Goal: Task Accomplishment & Management: Manage account settings

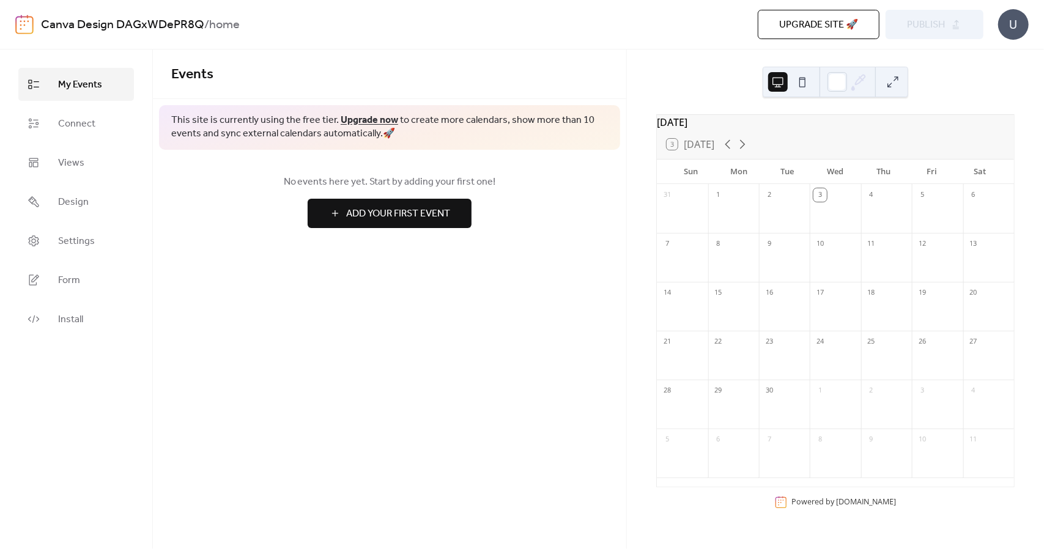
click at [429, 218] on span "Add Your First Event" at bounding box center [398, 214] width 104 height 15
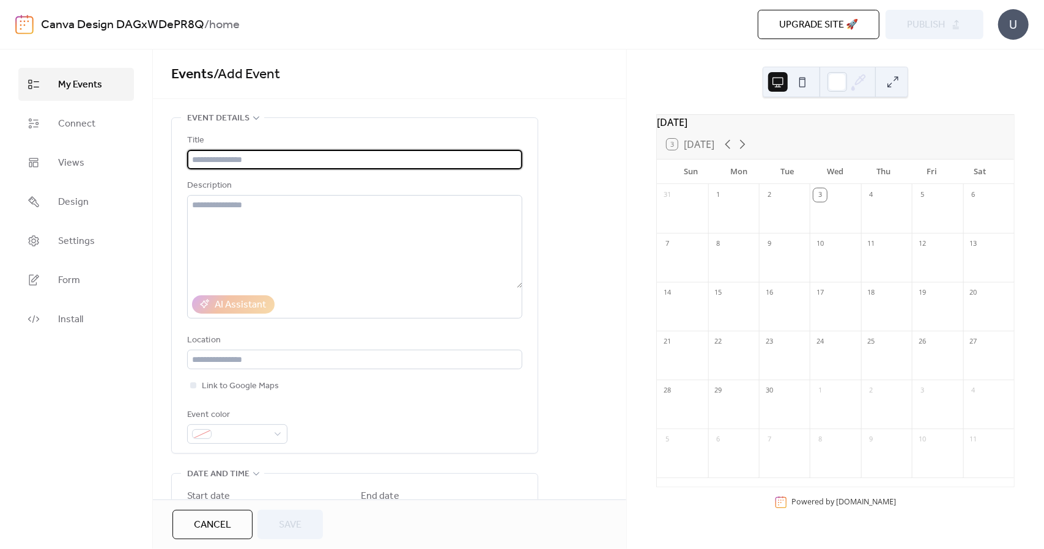
click at [803, 29] on span "Upgrade site 🚀" at bounding box center [818, 25] width 79 height 15
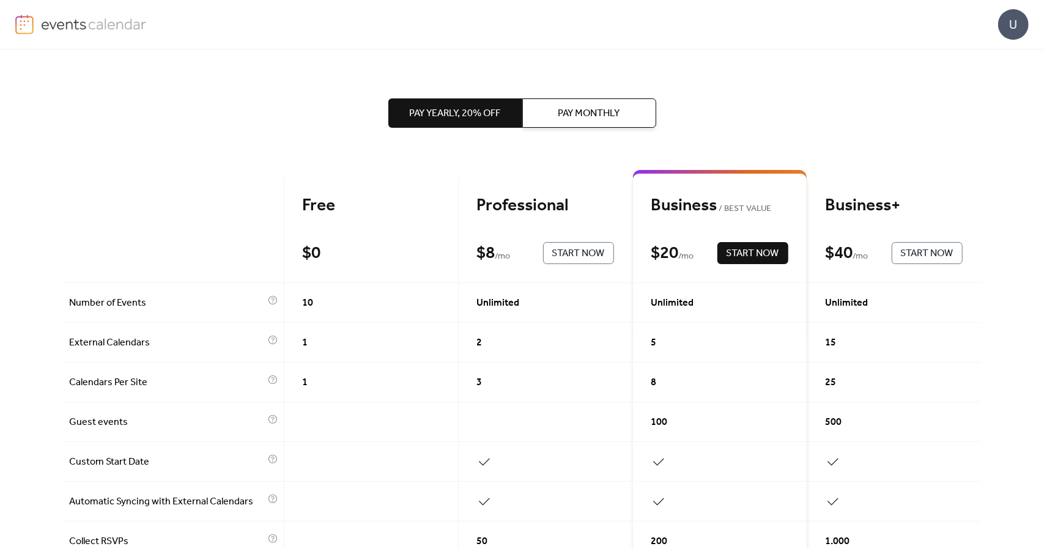
click at [532, 139] on div "Pay Yearly, 20% off Pay Monthly" at bounding box center [522, 113] width 268 height 127
click at [571, 119] on span "Pay Monthly" at bounding box center [589, 113] width 62 height 15
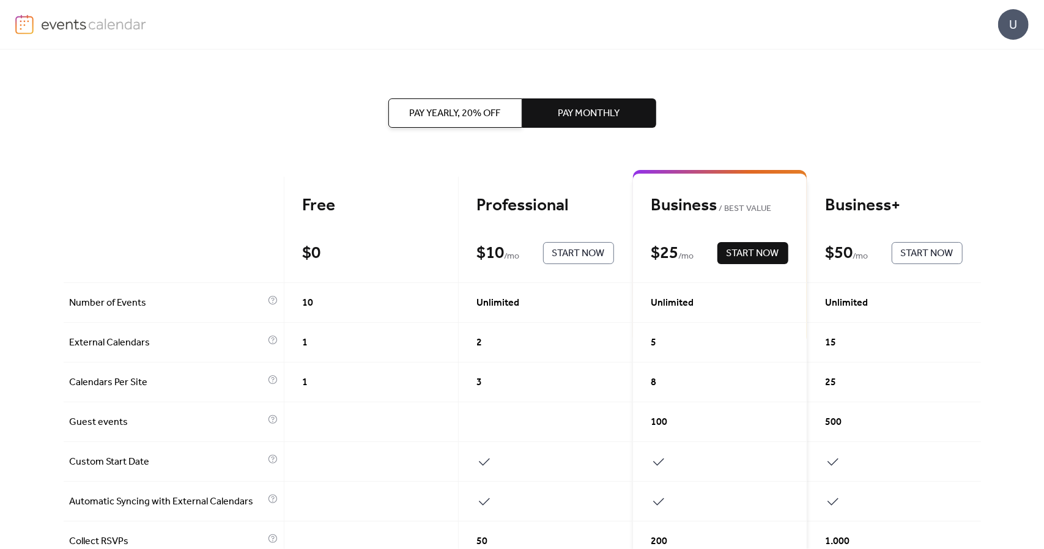
click at [124, 23] on img at bounding box center [94, 24] width 106 height 18
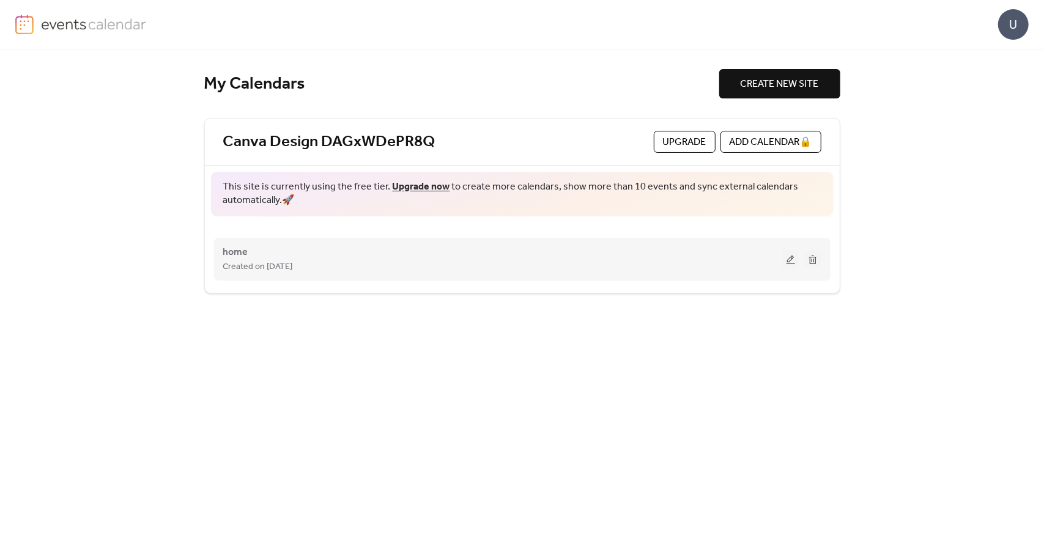
click at [376, 250] on div "home Created on [DATE]" at bounding box center [502, 259] width 559 height 29
click at [435, 266] on div "Created on [DATE]" at bounding box center [502, 266] width 559 height 15
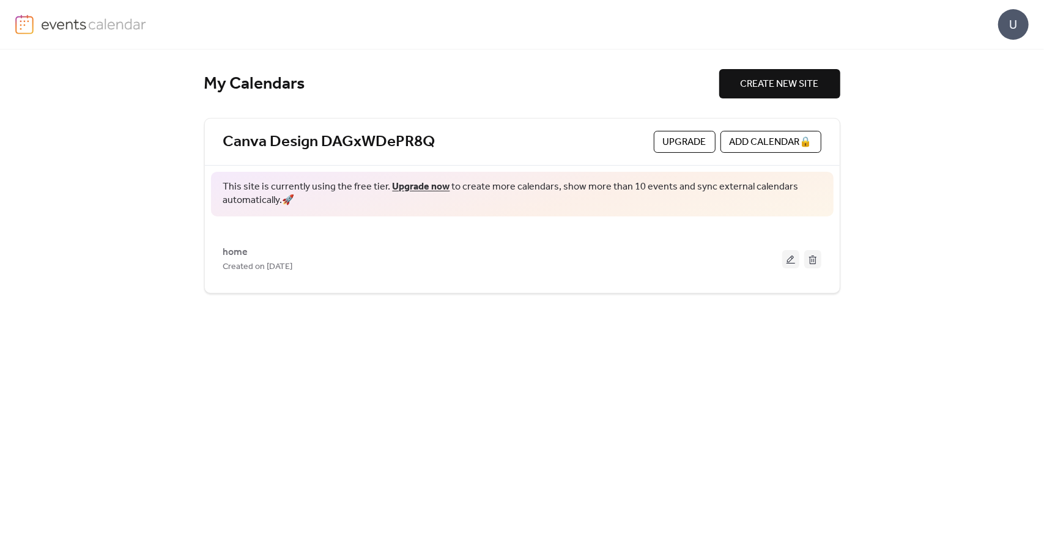
click at [788, 259] on button at bounding box center [790, 259] width 17 height 18
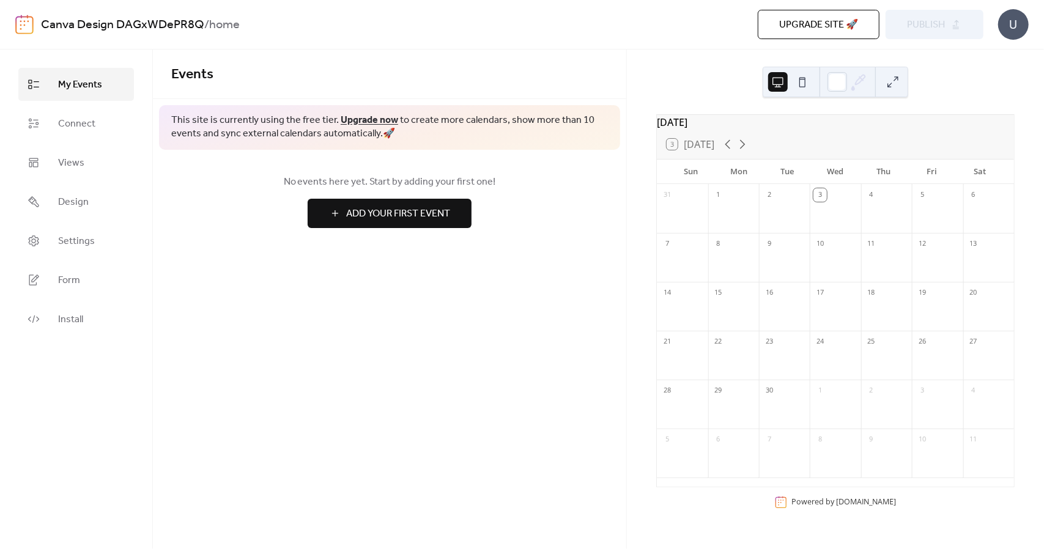
click at [410, 229] on div "No events here yet. Start by adding your first one! Add Your First Event" at bounding box center [389, 201] width 473 height 103
click at [454, 200] on button "Add Your First Event" at bounding box center [390, 213] width 164 height 29
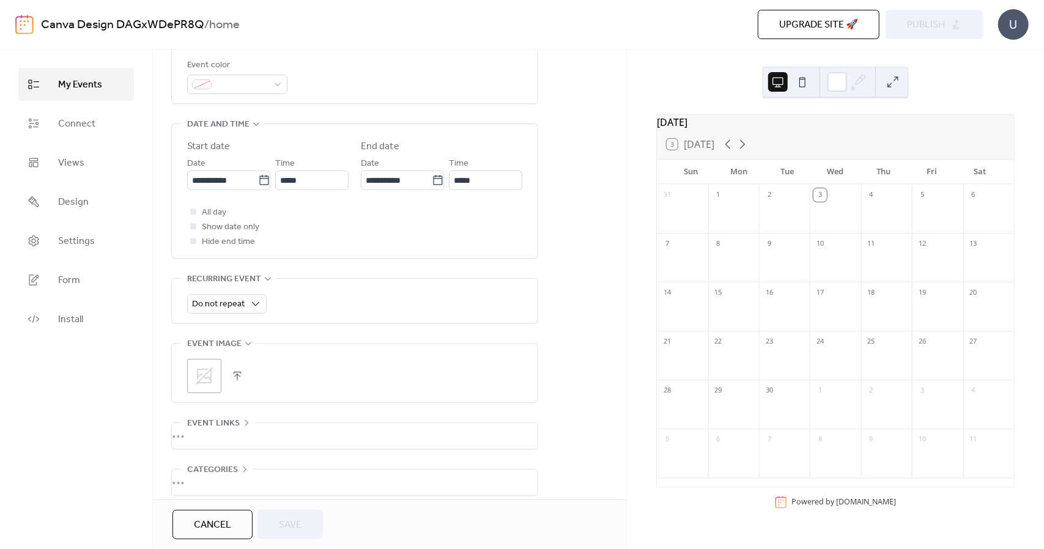
scroll to position [405, 0]
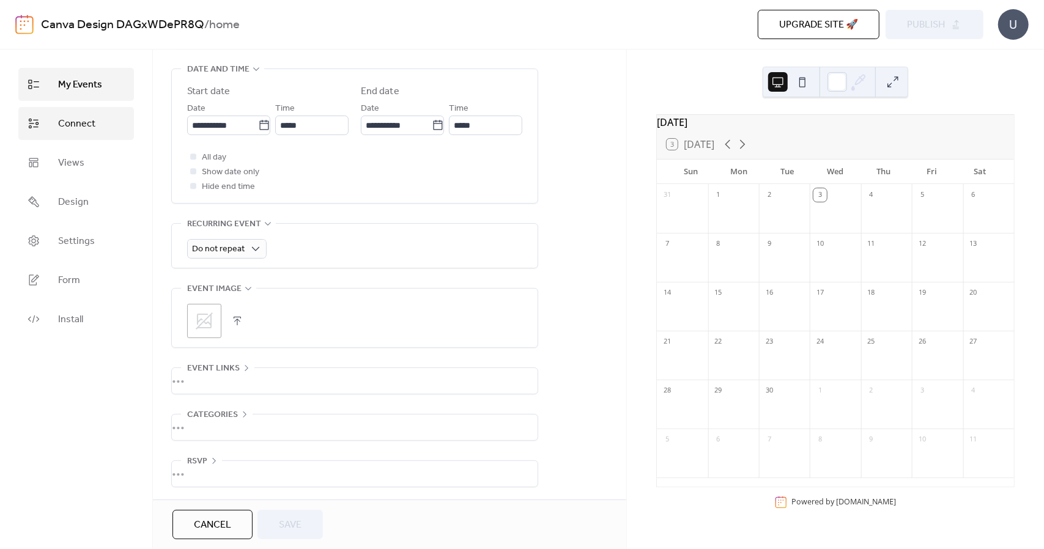
click at [67, 114] on link "Connect" at bounding box center [76, 123] width 116 height 33
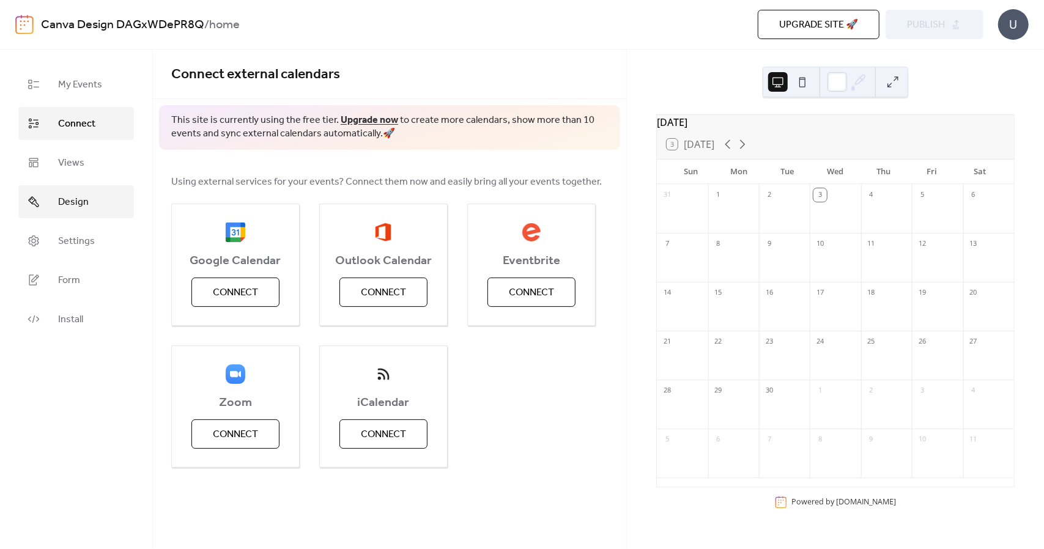
click at [86, 206] on span "Design" at bounding box center [73, 202] width 31 height 15
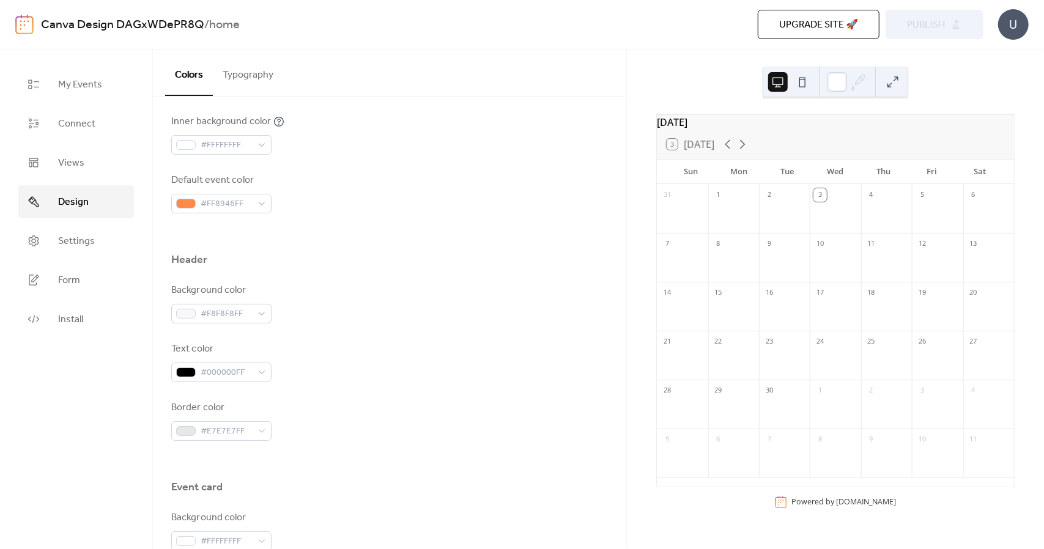
scroll to position [732, 0]
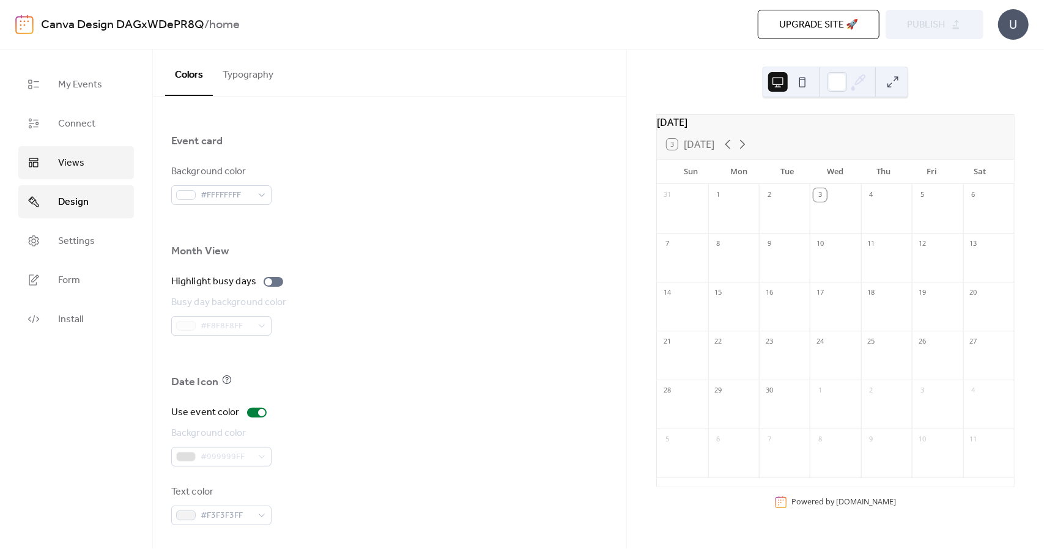
click at [53, 150] on link "Views" at bounding box center [76, 162] width 116 height 33
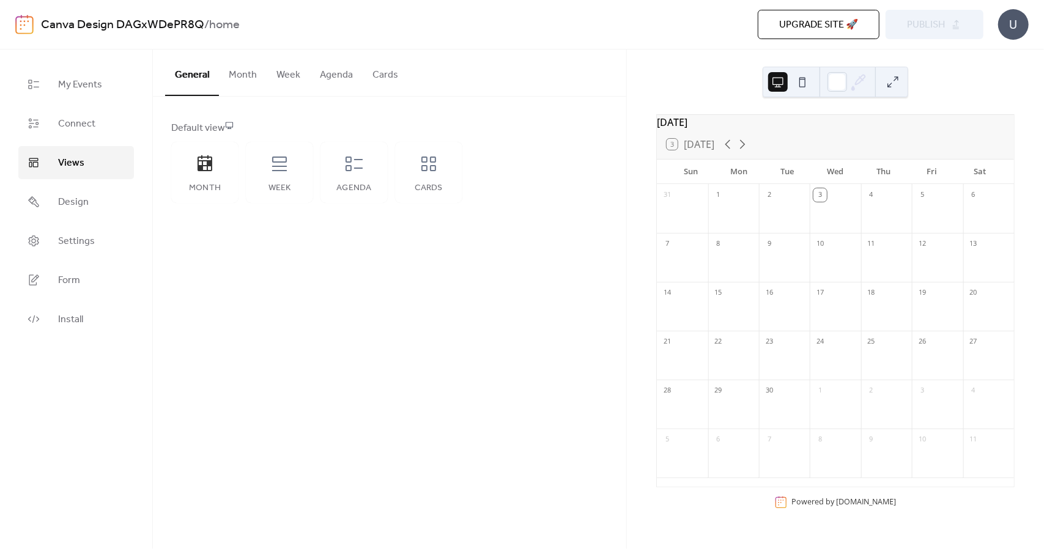
click at [81, 222] on ul "My Events Connect Views Design Settings Form Install" at bounding box center [76, 202] width 116 height 268
click at [83, 213] on link "Design" at bounding box center [76, 201] width 116 height 33
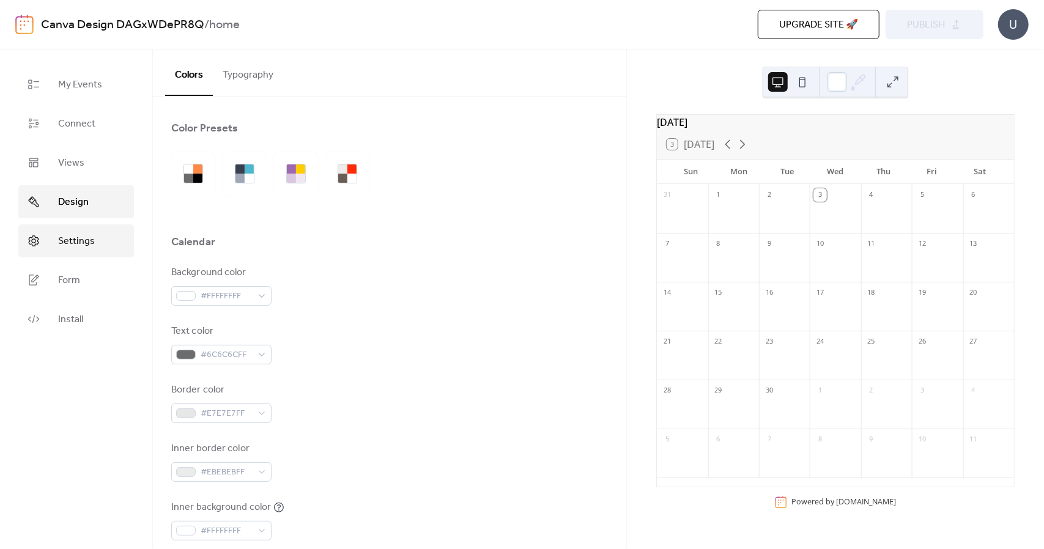
click at [87, 249] on span "Settings" at bounding box center [76, 241] width 37 height 15
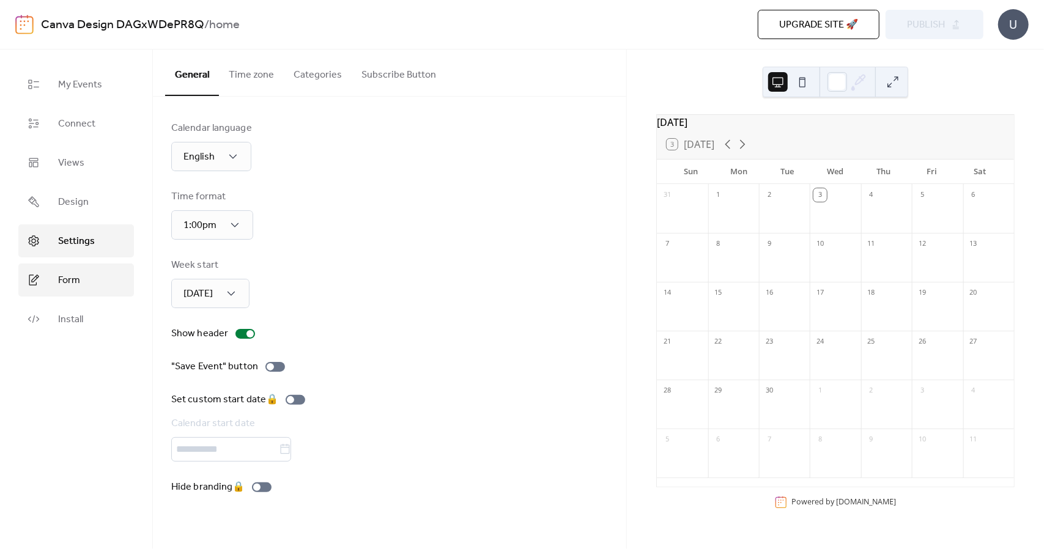
click at [87, 292] on link "Form" at bounding box center [76, 280] width 116 height 33
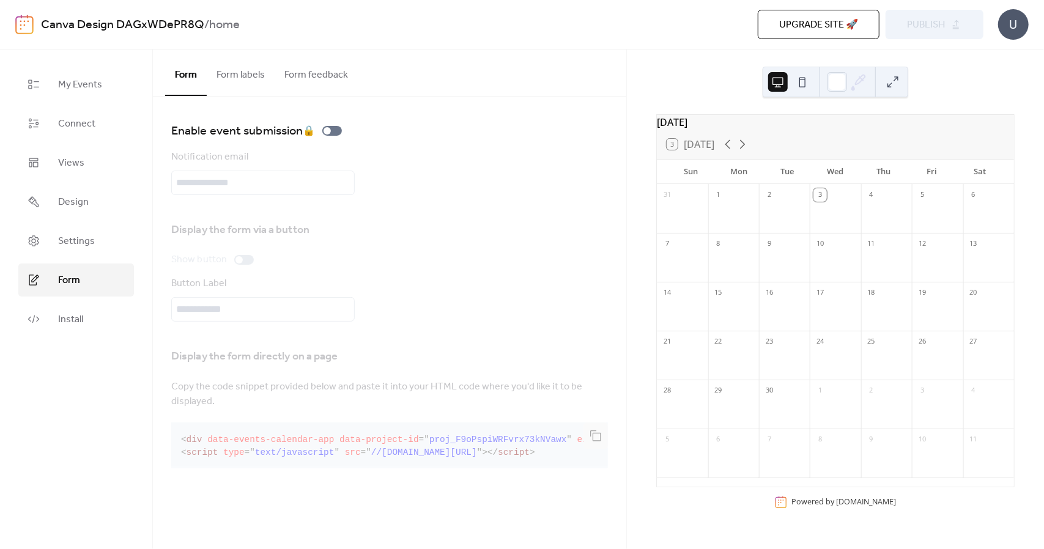
click at [850, 31] on span "Upgrade site 🚀" at bounding box center [818, 25] width 79 height 15
